Goal: Task Accomplishment & Management: Contribute content

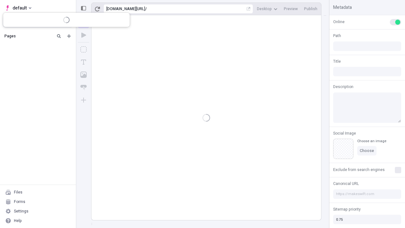
type input "/deep-link-cerno"
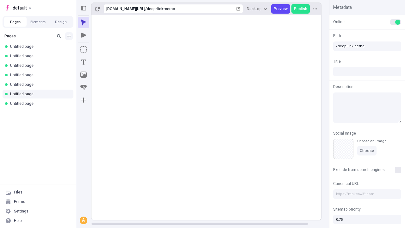
click at [69, 36] on icon "Add new" at bounding box center [69, 36] width 4 height 4
click at [103, 49] on span "Blank page" at bounding box center [106, 49] width 39 height 5
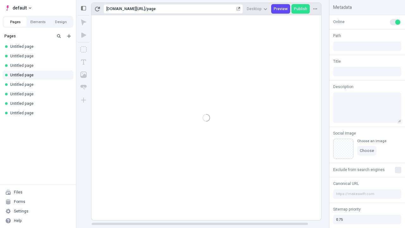
type input "/page"
